Goal: Information Seeking & Learning: Understand process/instructions

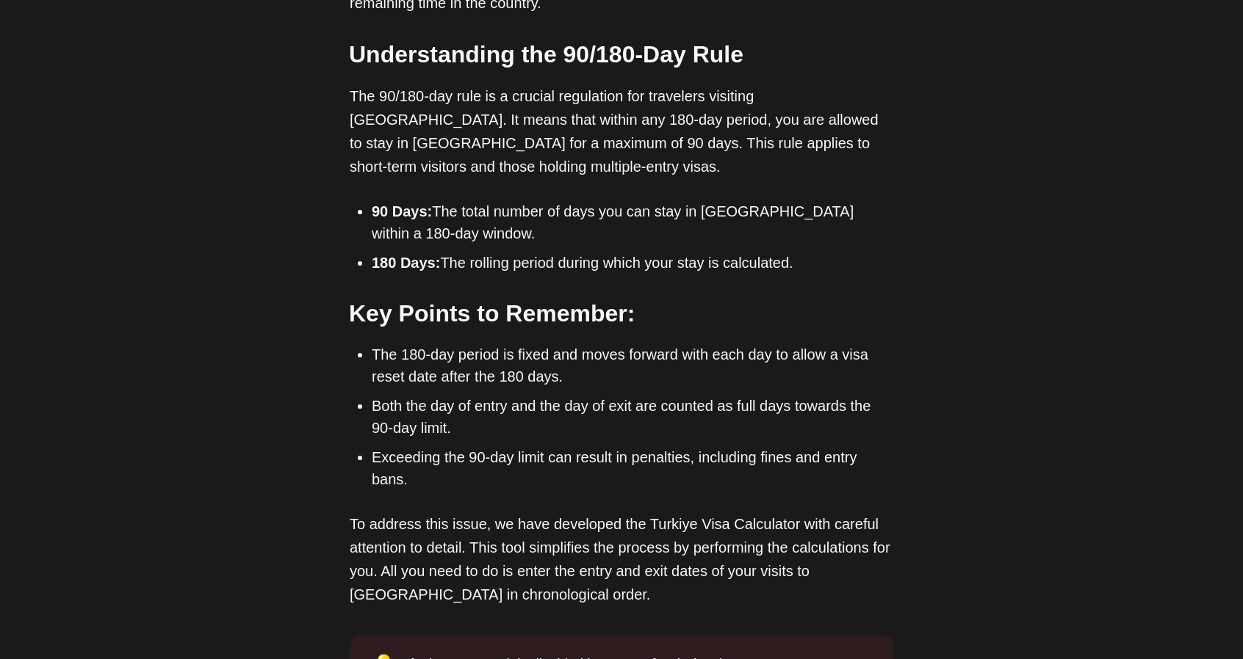
scroll to position [1102, 0]
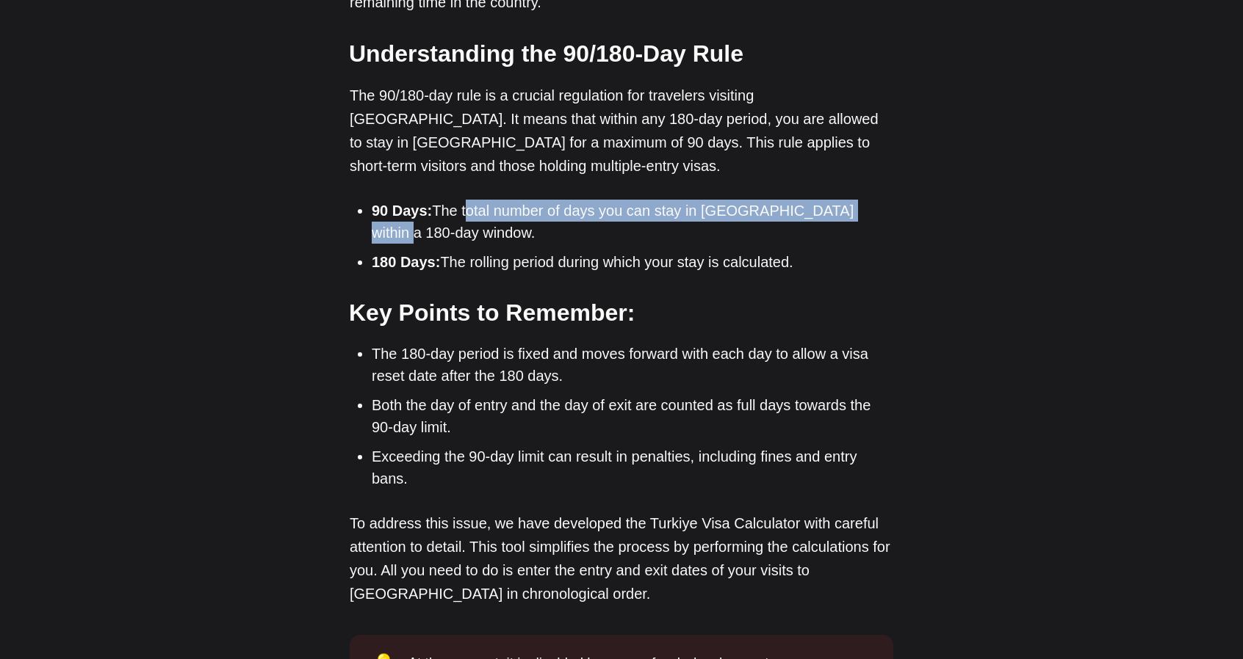
drag, startPoint x: 510, startPoint y: 165, endPoint x: 861, endPoint y: 165, distance: 351.8
click at [861, 200] on li "90 Days: The total number of days you can stay in [GEOGRAPHIC_DATA] within a 18…" at bounding box center [632, 222] width 521 height 44
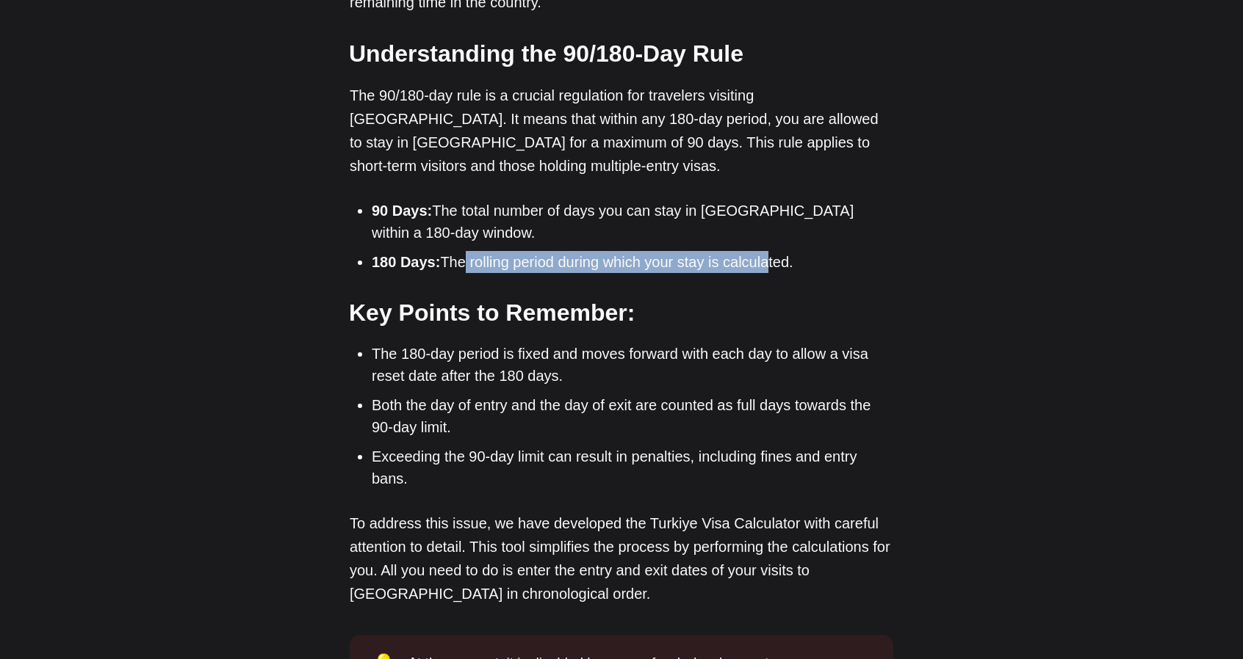
drag, startPoint x: 500, startPoint y: 221, endPoint x: 766, endPoint y: 220, distance: 265.8
click at [766, 251] on li "180 Days: The rolling period during which your stay is calculated." at bounding box center [632, 262] width 521 height 22
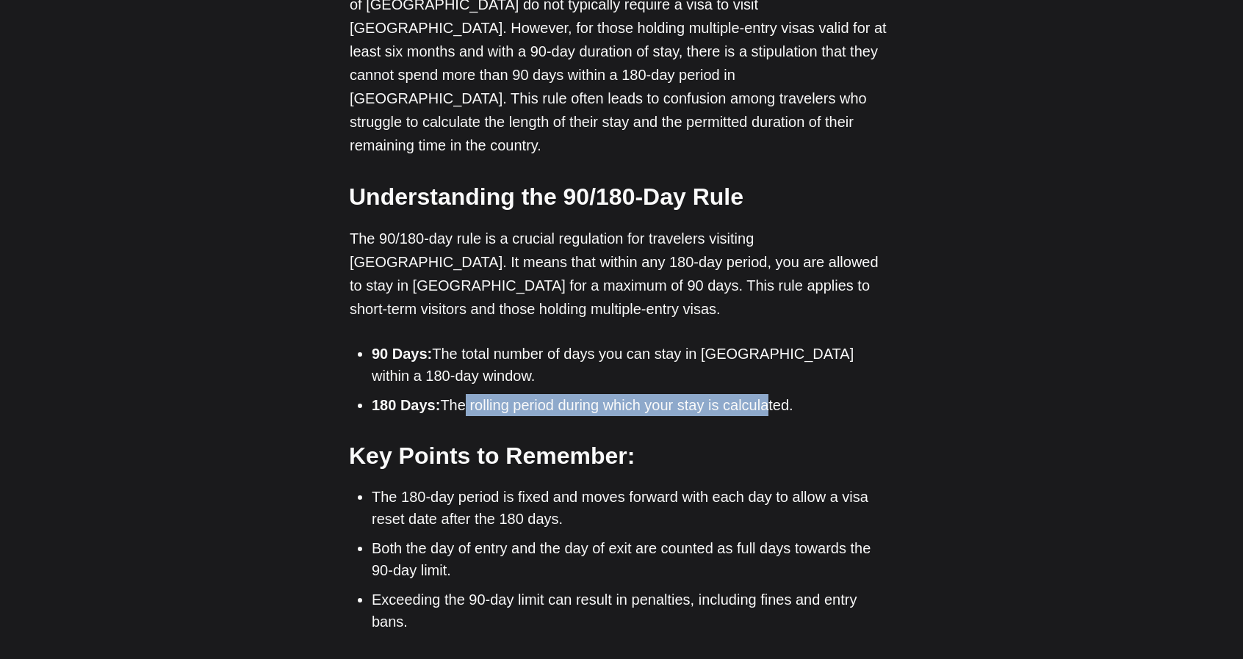
scroll to position [955, 0]
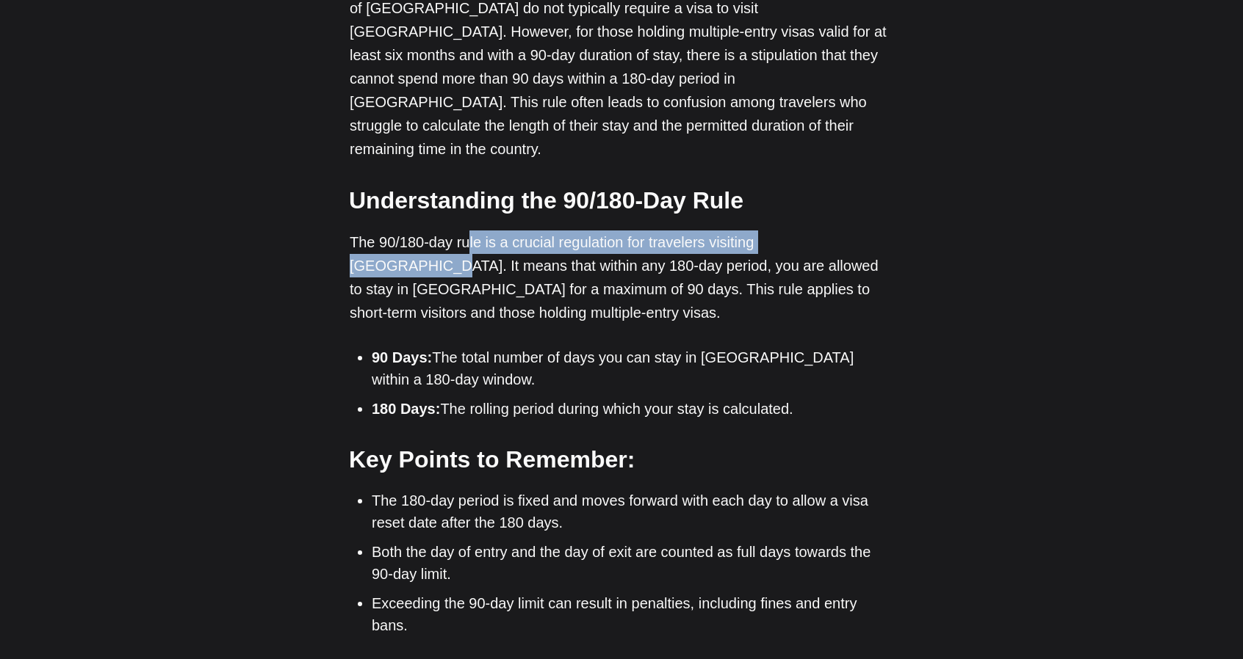
drag, startPoint x: 473, startPoint y: 192, endPoint x: 742, endPoint y: 211, distance: 269.4
click at [831, 231] on p "The 90/180-day rule is a crucial regulation for travelers visiting [GEOGRAPHIC_…" at bounding box center [621, 278] width 543 height 94
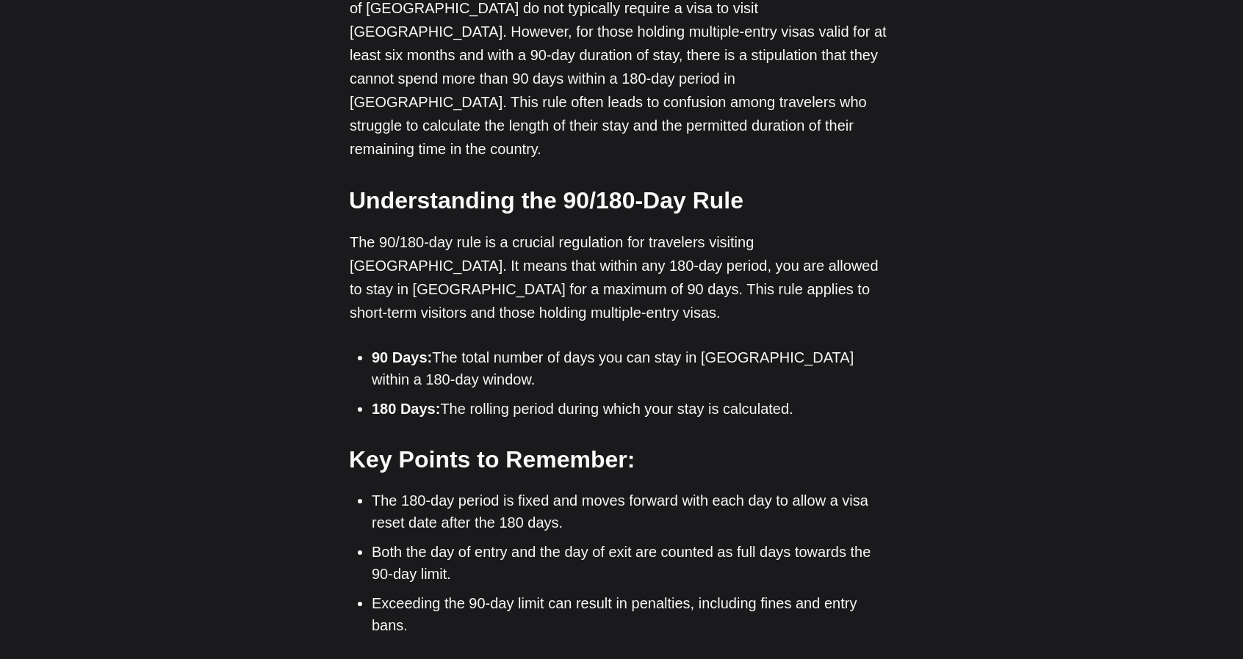
click at [376, 231] on p "The 90/180-day rule is a crucial regulation for travelers visiting [GEOGRAPHIC_…" at bounding box center [621, 278] width 543 height 94
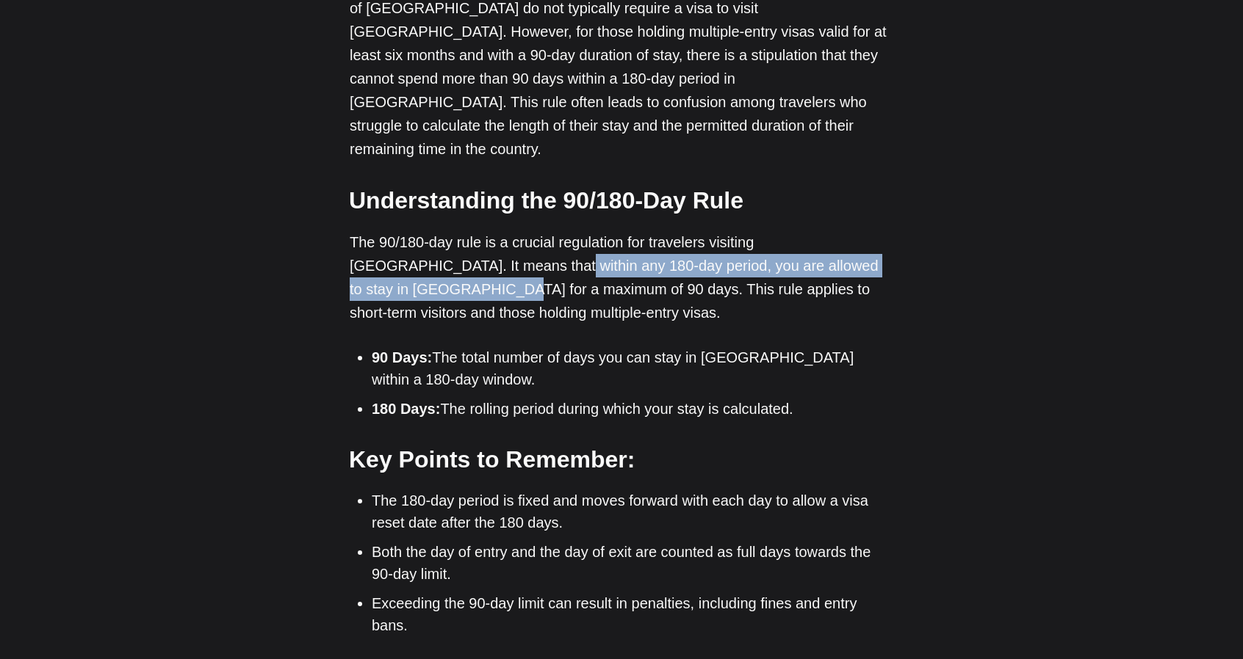
drag, startPoint x: 468, startPoint y: 217, endPoint x: 895, endPoint y: 225, distance: 427.5
click at [892, 231] on p "The 90/180-day rule is a crucial regulation for travelers visiting [GEOGRAPHIC_…" at bounding box center [621, 278] width 543 height 94
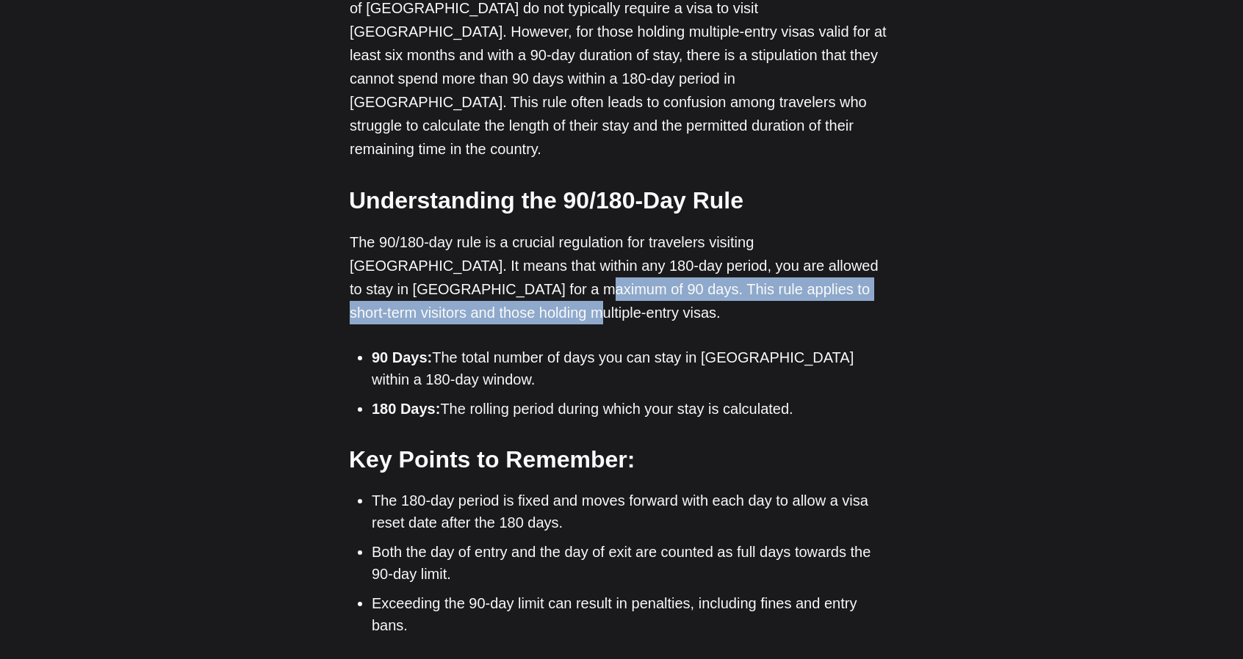
drag, startPoint x: 418, startPoint y: 245, endPoint x: 853, endPoint y: 257, distance: 434.9
click at [853, 257] on p "The 90/180-day rule is a crucial regulation for travelers visiting [GEOGRAPHIC_…" at bounding box center [621, 278] width 543 height 94
click at [481, 247] on p "The 90/180-day rule is a crucial regulation for travelers visiting [GEOGRAPHIC_…" at bounding box center [621, 278] width 543 height 94
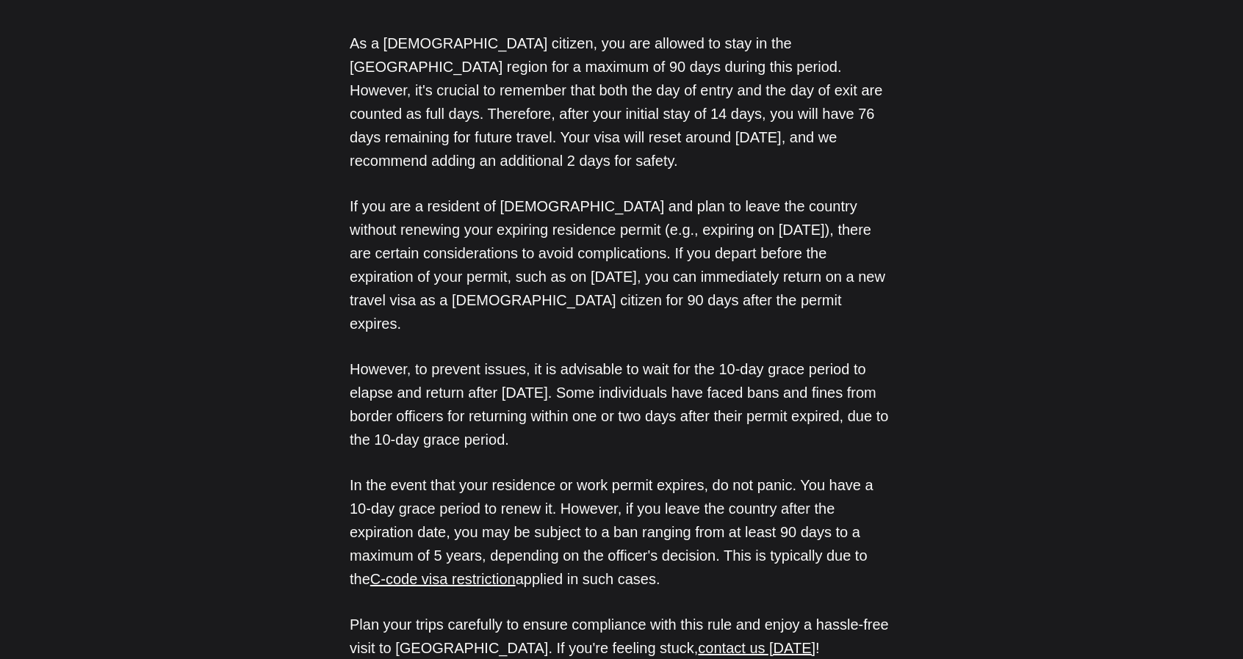
scroll to position [2056, 0]
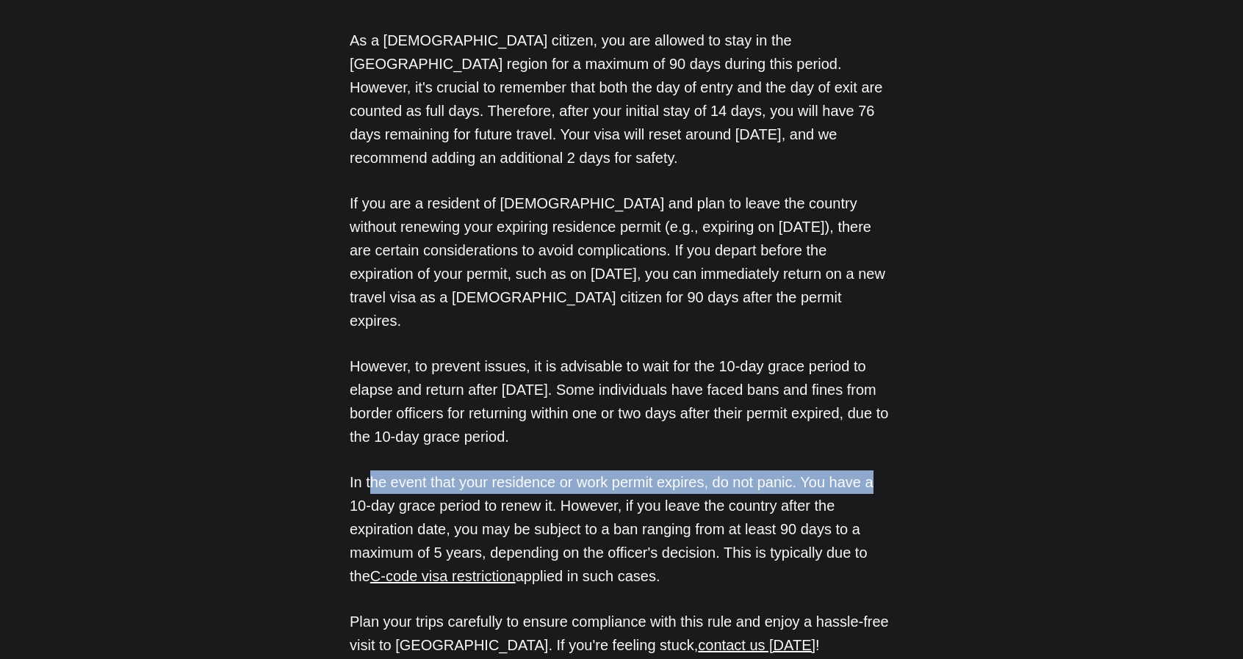
drag, startPoint x: 391, startPoint y: 366, endPoint x: 869, endPoint y: 361, distance: 478.1
click at [869, 471] on p "In the event that your residence or work permit expires, do not panic. You have…" at bounding box center [621, 529] width 543 height 117
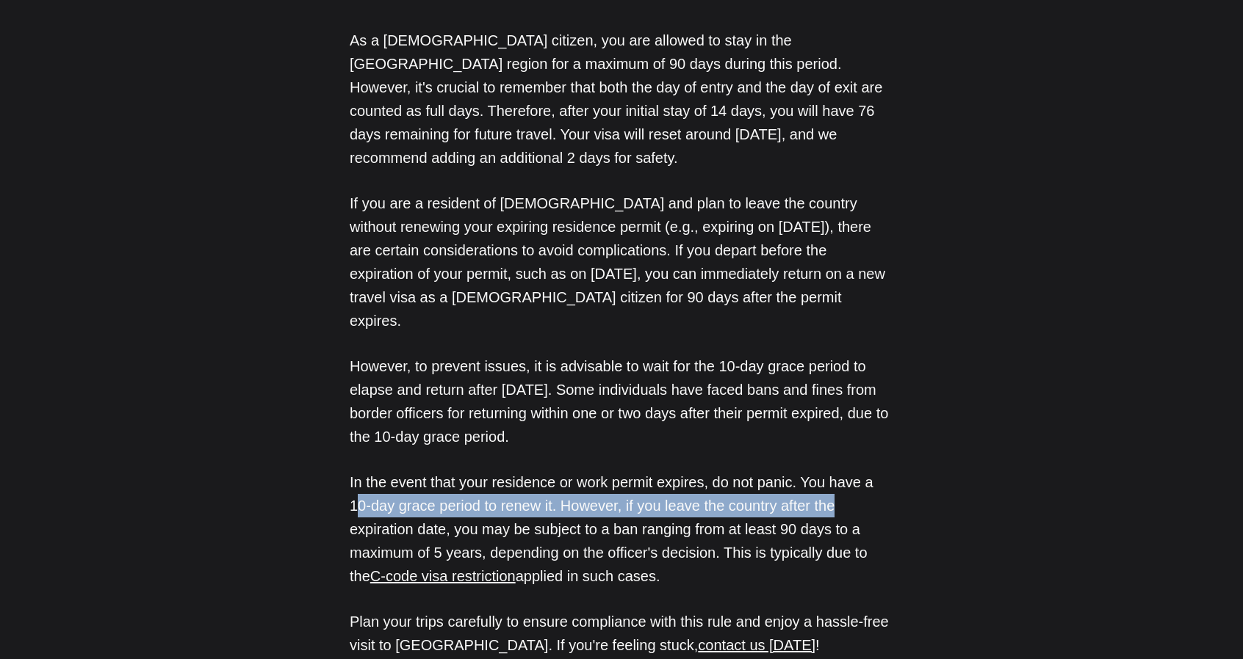
drag, startPoint x: 358, startPoint y: 394, endPoint x: 853, endPoint y: 392, distance: 494.2
click at [855, 471] on p "In the event that your residence or work permit expires, do not panic. You have…" at bounding box center [621, 529] width 543 height 117
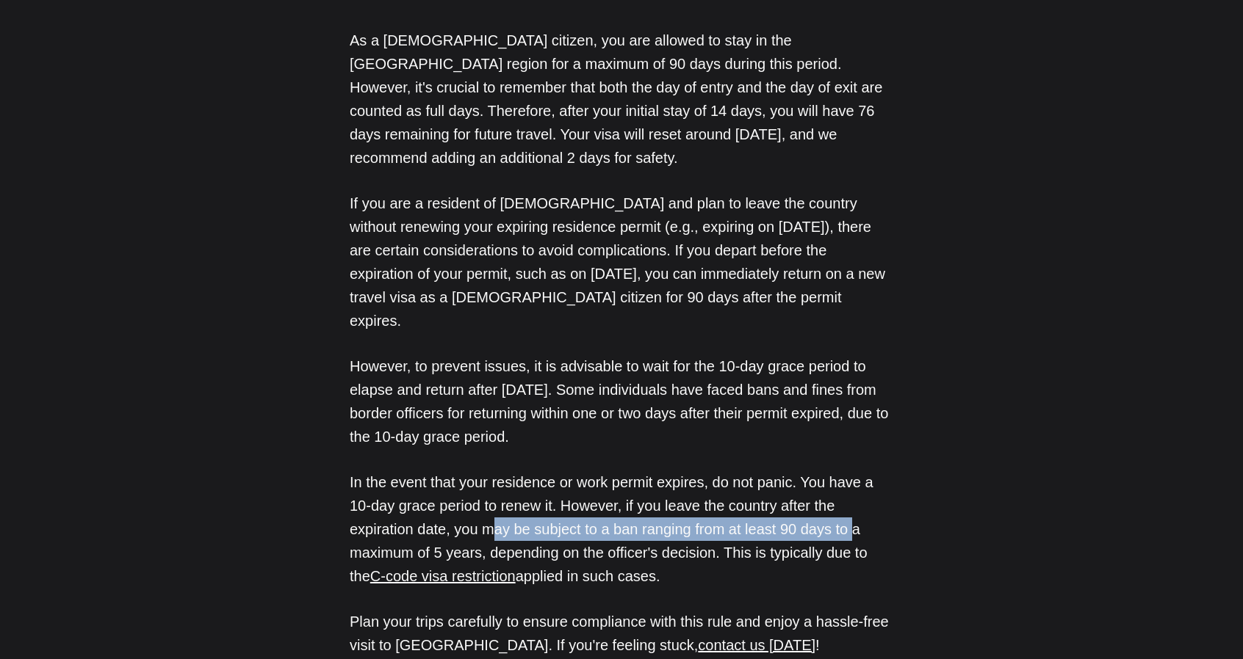
drag, startPoint x: 546, startPoint y: 420, endPoint x: 854, endPoint y: 422, distance: 307.7
click at [854, 471] on p "In the event that your residence or work permit expires, do not panic. You have…" at bounding box center [621, 529] width 543 height 117
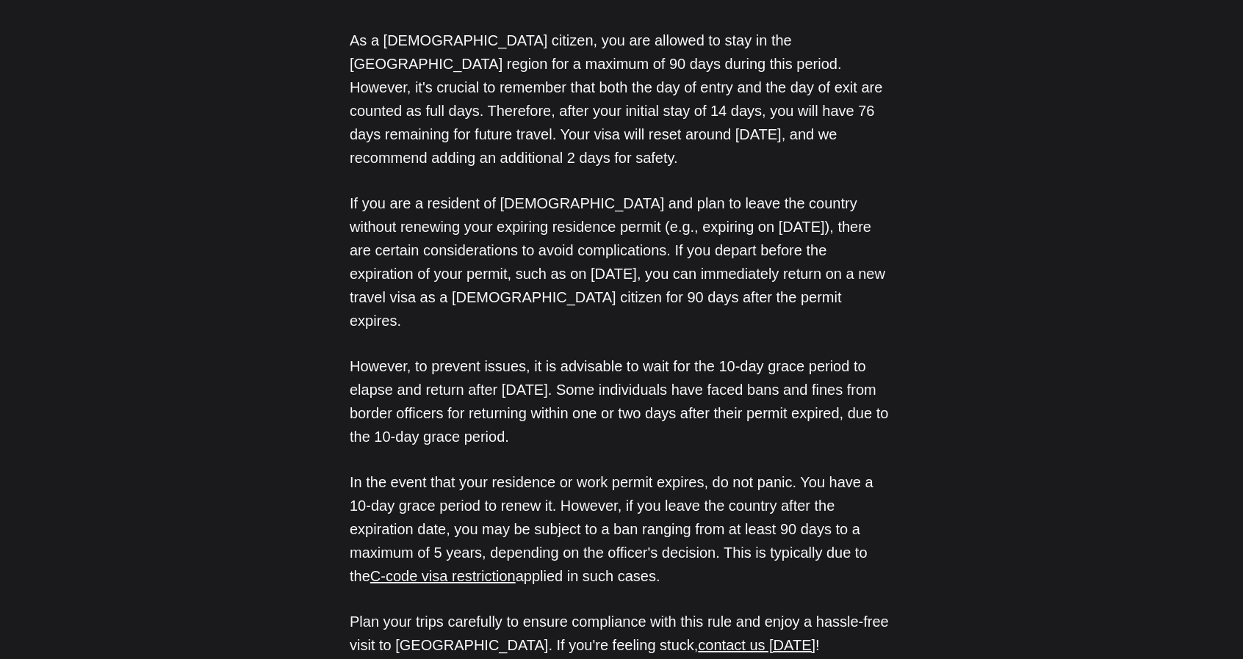
click at [854, 471] on p "In the event that your residence or work permit expires, do not panic. You have…" at bounding box center [621, 529] width 543 height 117
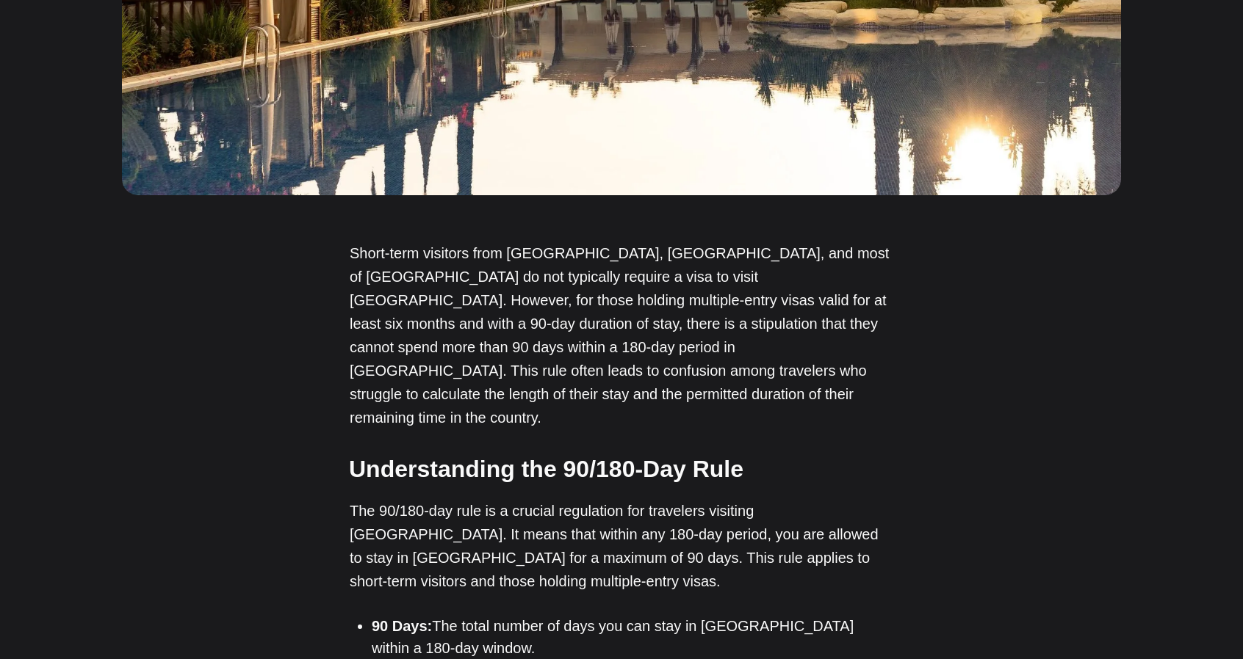
scroll to position [734, 0]
